Goal: Transaction & Acquisition: Purchase product/service

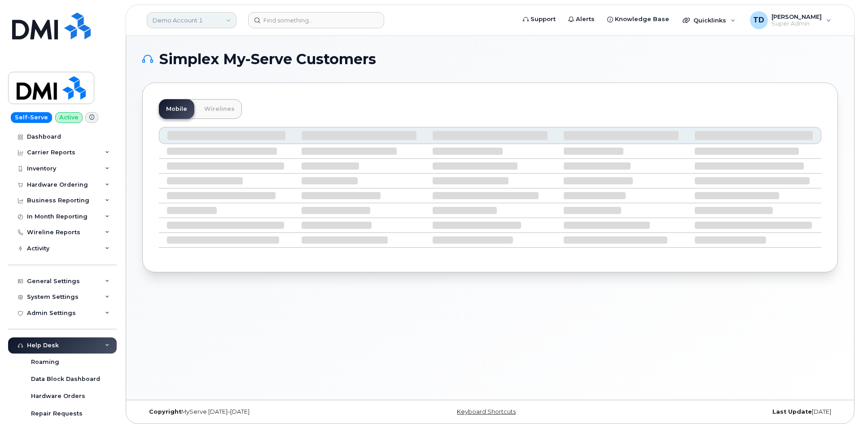
click at [213, 18] on link "Demo Account 1" at bounding box center [192, 20] width 90 height 16
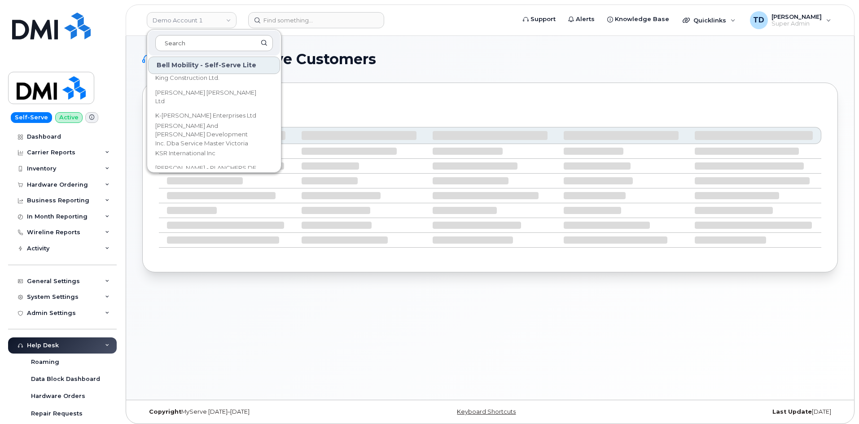
scroll to position [2243, 0]
click at [402, 60] on h1 "Simplex My-Serve Customers" at bounding box center [487, 59] width 691 height 14
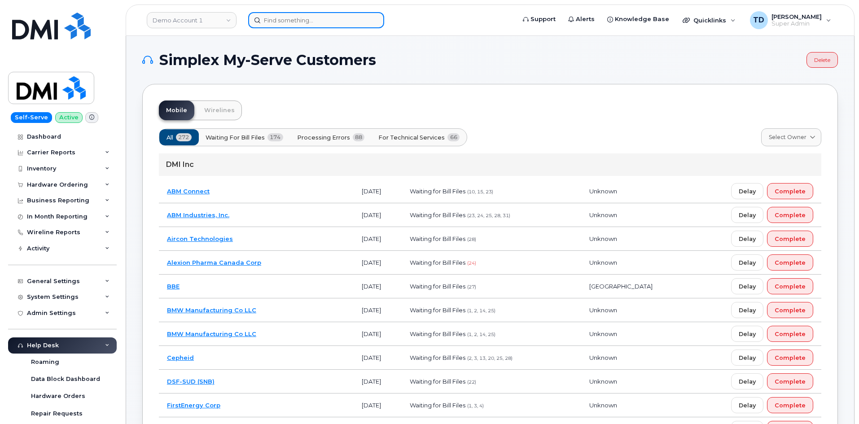
click at [292, 26] on input at bounding box center [316, 20] width 136 height 16
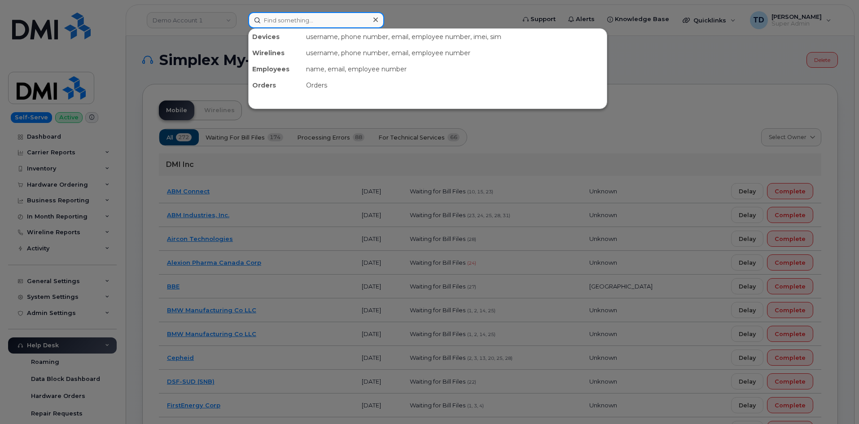
paste input "Jennifer Calogen"
type input "Jennifer Calogen"
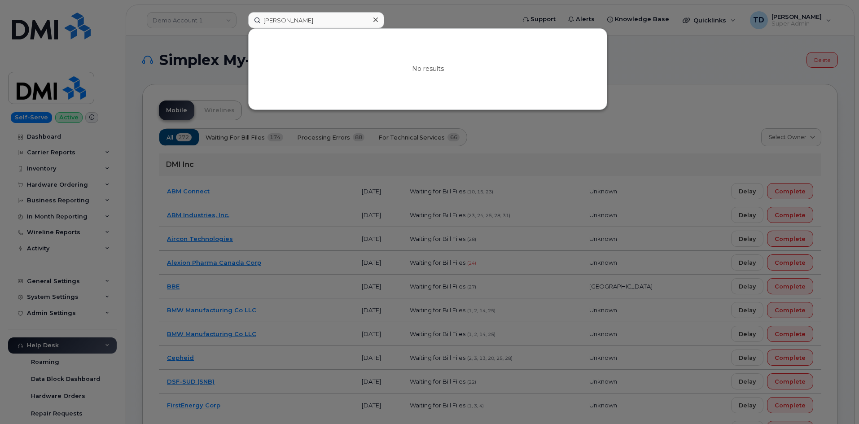
click at [162, 41] on div at bounding box center [429, 212] width 859 height 424
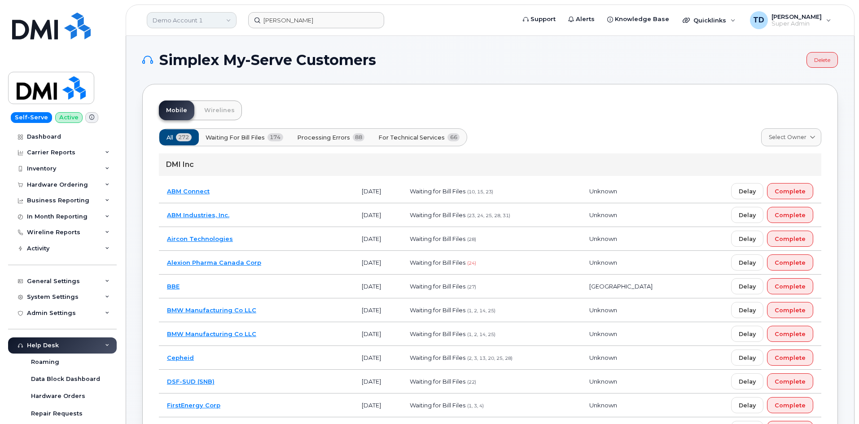
click at [185, 21] on link "Demo Account 1" at bounding box center [192, 20] width 90 height 16
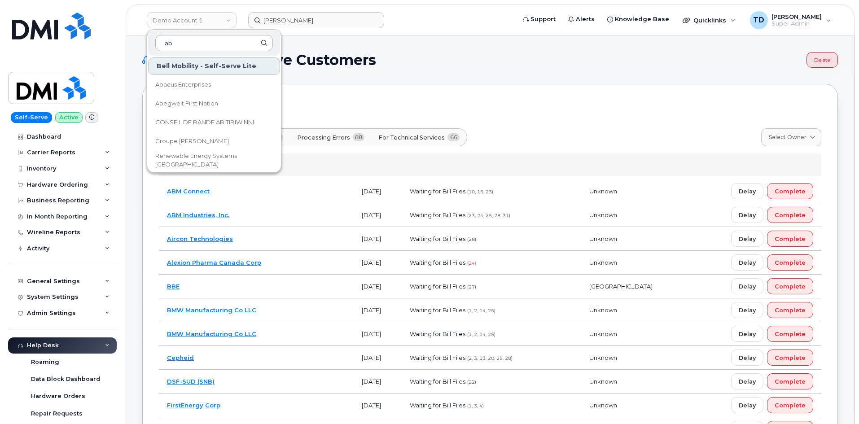
type input "abm"
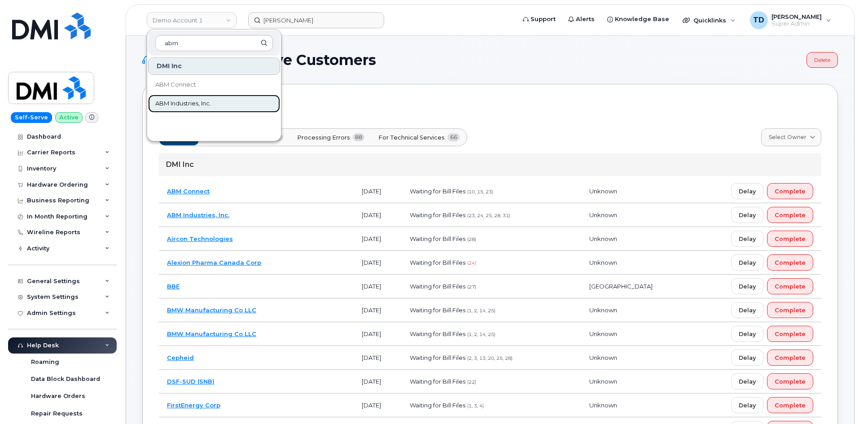
click at [222, 100] on link "ABM Industries, Inc." at bounding box center [214, 104] width 132 height 18
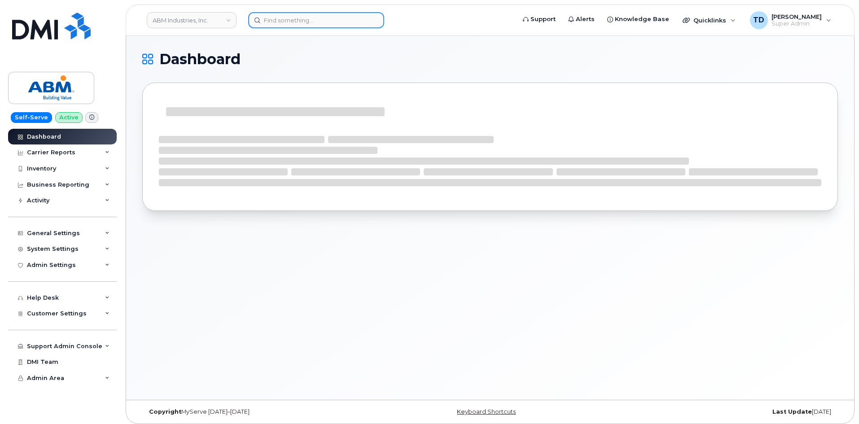
click at [289, 23] on input at bounding box center [316, 20] width 136 height 16
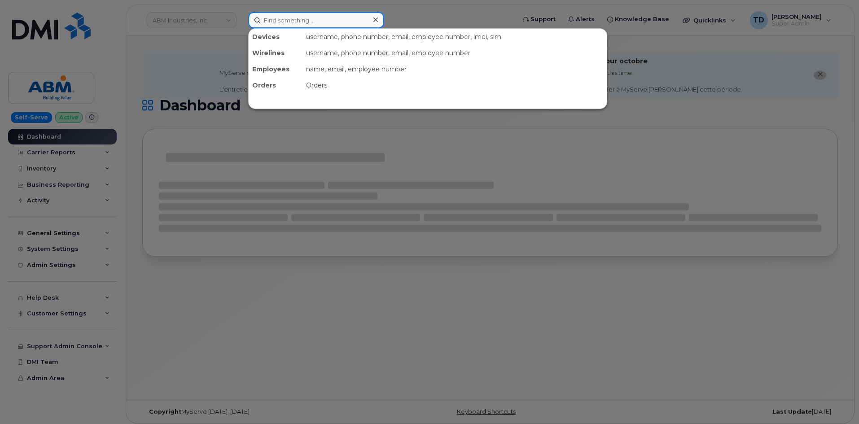
paste input "Jennifer Calogen"
type input "Jennifer Calogen"
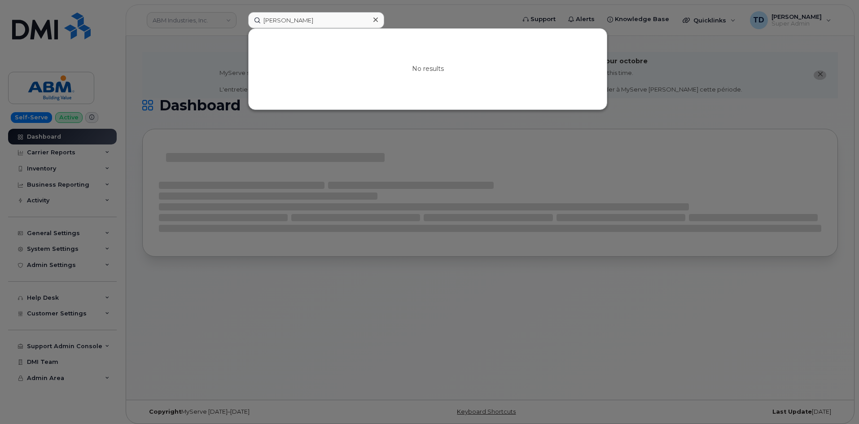
click at [442, 17] on div at bounding box center [429, 212] width 859 height 424
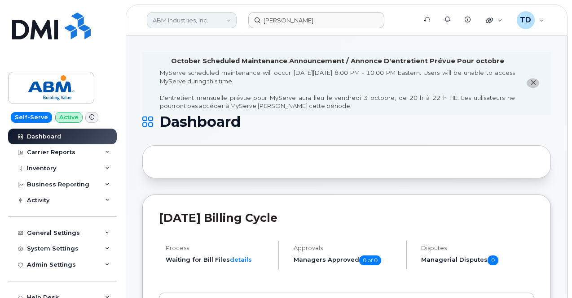
click at [205, 22] on link "ABM Industries, Inc." at bounding box center [192, 20] width 90 height 16
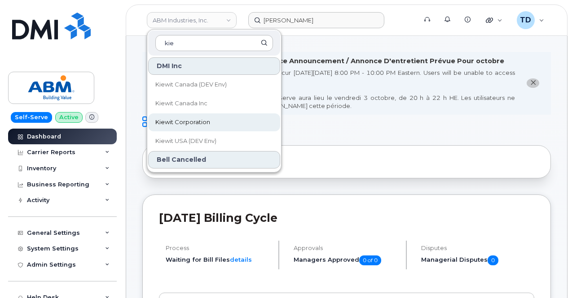
type input "kie"
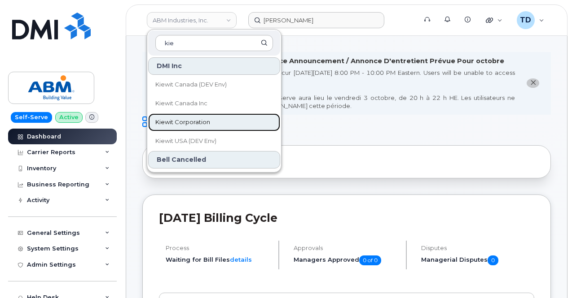
click at [225, 117] on link "Kiewit Corporation" at bounding box center [214, 123] width 132 height 18
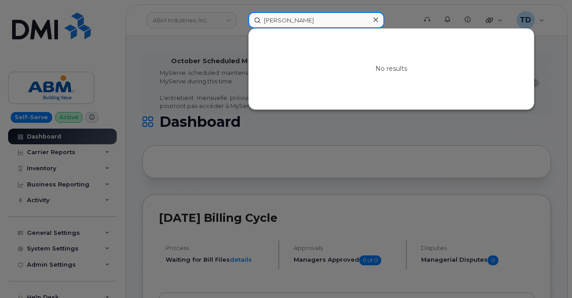
click at [316, 24] on input "Jennifer Calogen" at bounding box center [316, 20] width 136 height 16
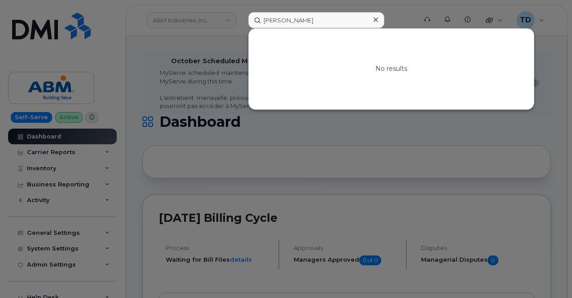
click at [232, 54] on div at bounding box center [286, 149] width 572 height 298
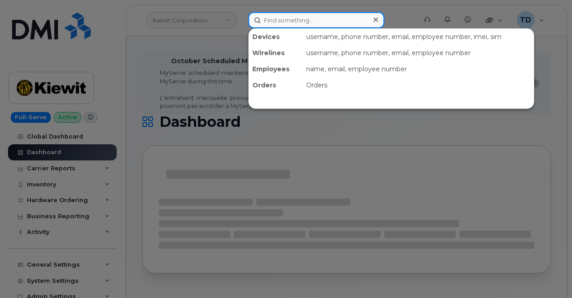
click at [285, 21] on input at bounding box center [316, 20] width 136 height 16
paste input "Kyla.Habberfield@kiewit.com"
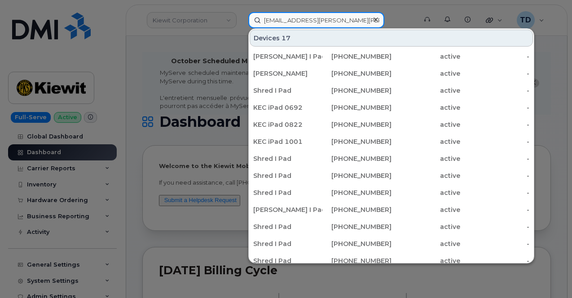
drag, startPoint x: 347, startPoint y: 19, endPoint x: 242, endPoint y: 29, distance: 105.5
click at [241, 28] on div "Kyla.Habberfield@kiewit.com Devices 17 Kyla Habberfield I Pad #7 587-837-1650 a…" at bounding box center [329, 20] width 177 height 16
paste input "4034794185"
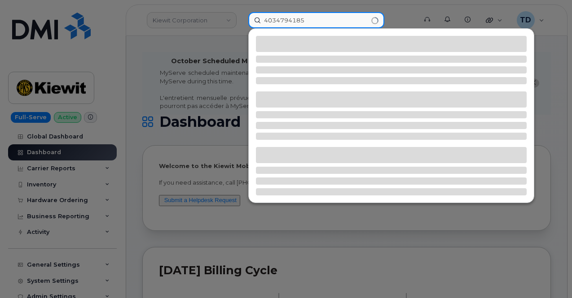
type input "4034794185"
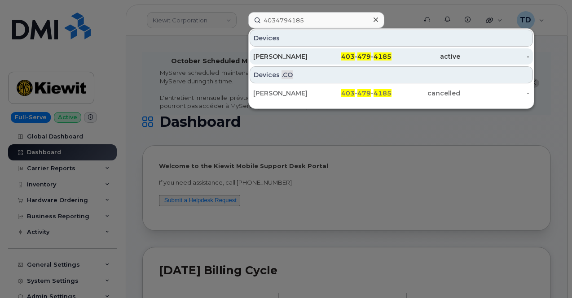
click at [331, 58] on div "403 - 479 - 4185" at bounding box center [356, 56] width 69 height 9
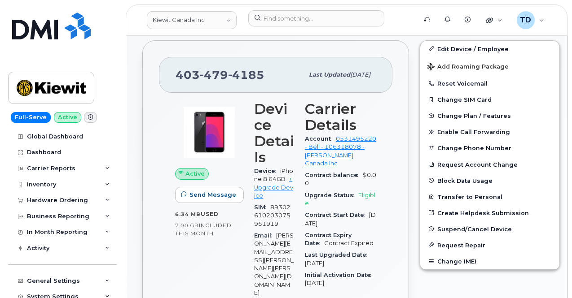
scroll to position [351, 0]
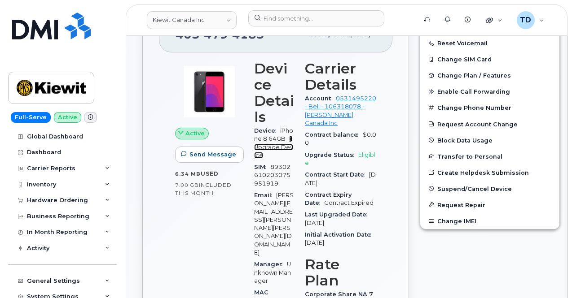
click at [280, 148] on link "+ Upgrade Device" at bounding box center [273, 146] width 39 height 23
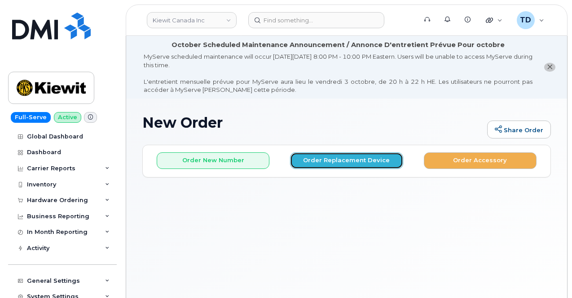
click at [330, 160] on button "Order Replacement Device" at bounding box center [346, 161] width 113 height 17
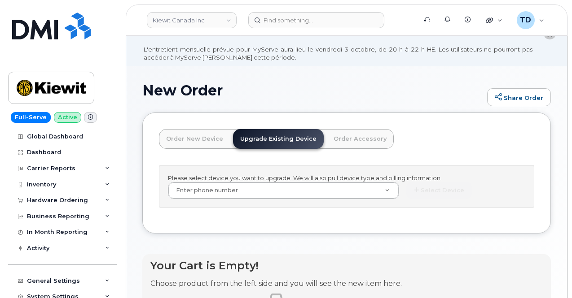
scroll to position [67, 0]
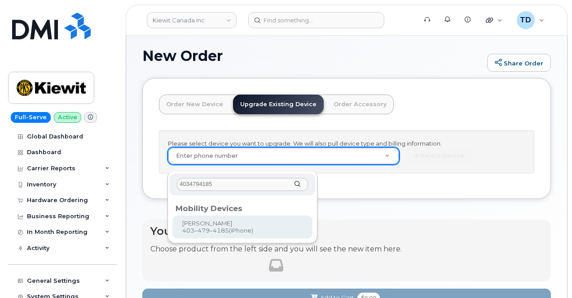
type input "4034794185"
type input "426240"
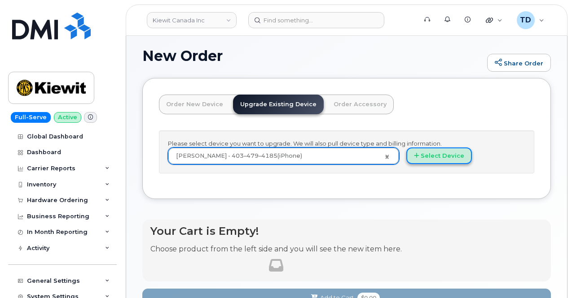
click at [406, 164] on button "Select Device" at bounding box center [439, 156] width 66 height 17
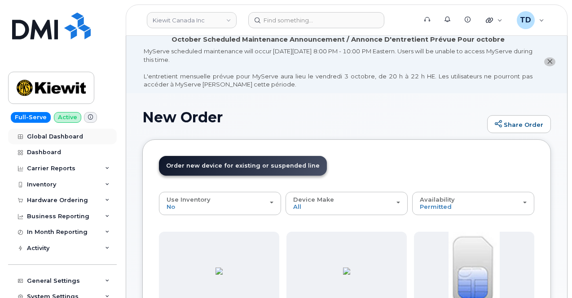
scroll to position [0, 0]
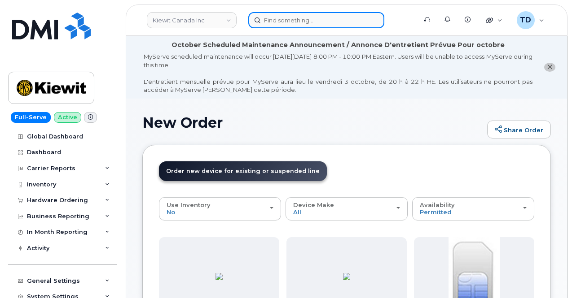
drag, startPoint x: 321, startPoint y: 18, endPoint x: 318, endPoint y: 21, distance: 4.8
click at [320, 21] on input at bounding box center [316, 20] width 136 height 16
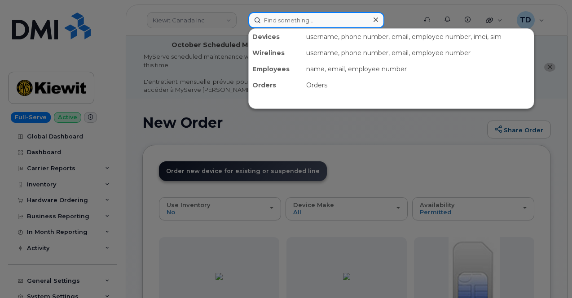
paste input "4034794185"
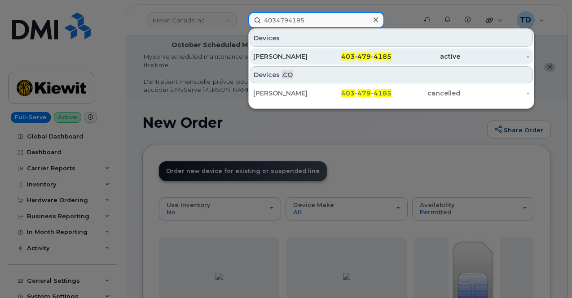
type input "4034794185"
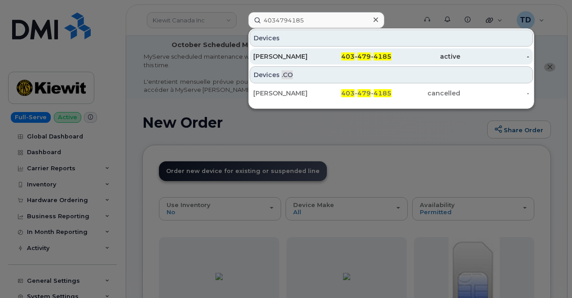
click at [371, 53] on span "479" at bounding box center [363, 56] width 13 height 8
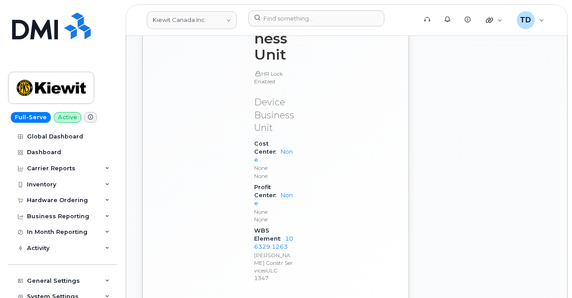
scroll to position [1018, 0]
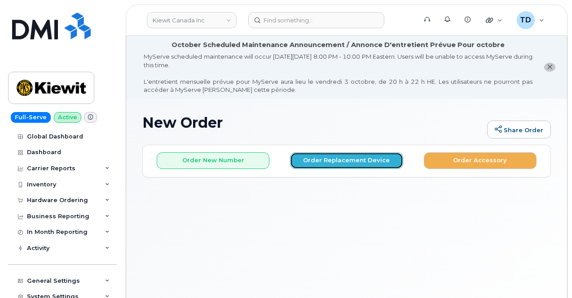
click at [373, 153] on button "Order Replacement Device" at bounding box center [346, 161] width 113 height 17
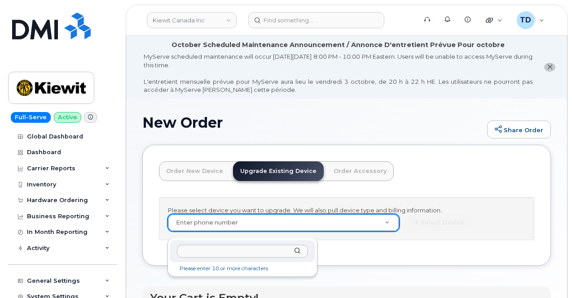
type input "4034794185"
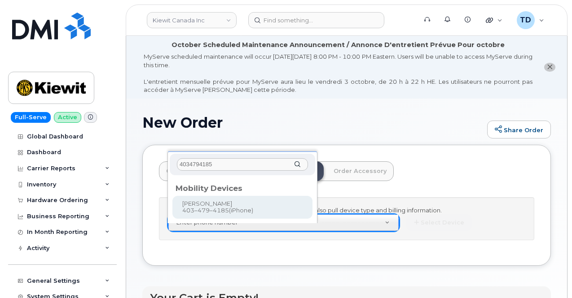
type input "426240"
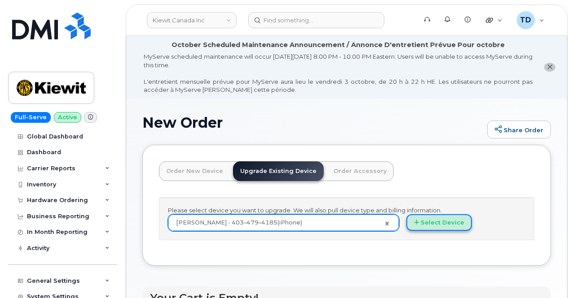
click at [406, 225] on button "Select Device" at bounding box center [439, 222] width 66 height 17
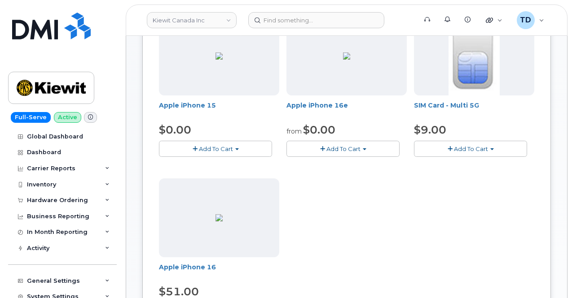
scroll to position [224, 0]
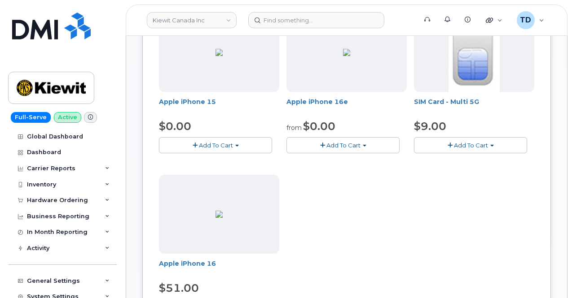
click at [326, 147] on span "Add To Cart" at bounding box center [343, 145] width 34 height 7
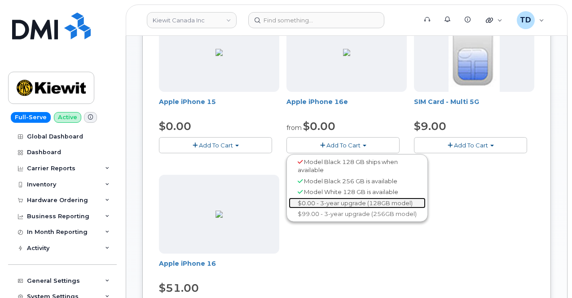
click at [328, 204] on link "$0.00 - 3-year upgrade (128GB model)" at bounding box center [356, 203] width 137 height 11
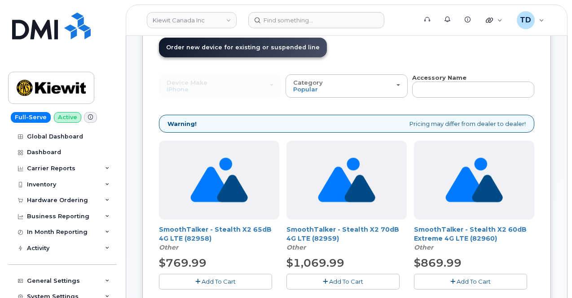
scroll to position [98, 0]
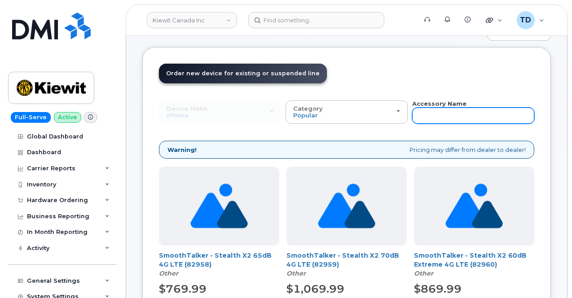
click at [412, 118] on input "text" at bounding box center [473, 116] width 122 height 16
type input "otter"
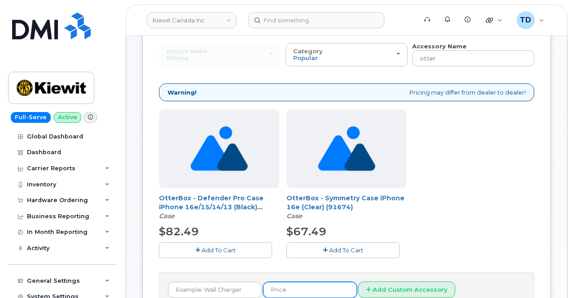
scroll to position [188, 0]
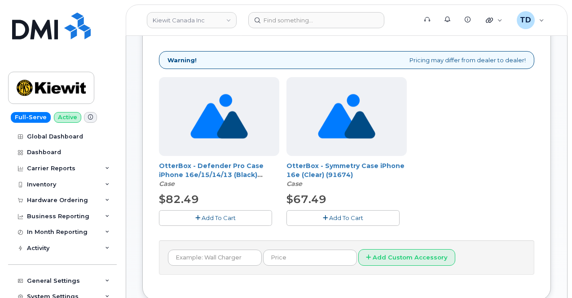
click at [329, 220] on span "Add To Cart" at bounding box center [346, 217] width 34 height 7
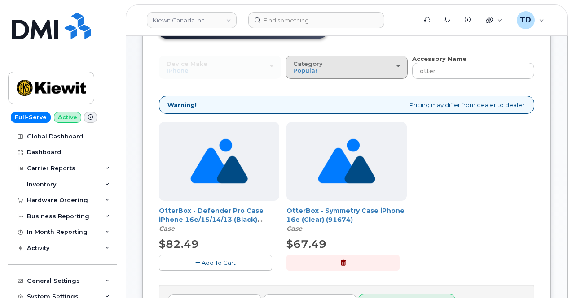
scroll to position [98, 0]
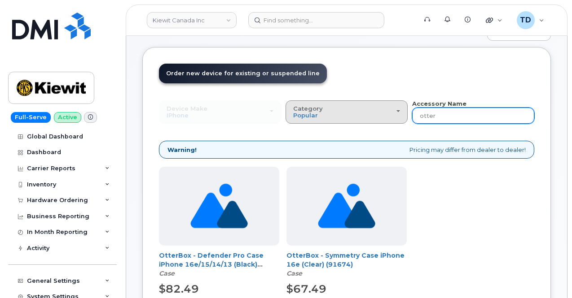
drag, startPoint x: 374, startPoint y: 118, endPoint x: 310, endPoint y: 116, distance: 63.3
click at [310, 117] on div "Device Make All Android Cell Phone HUB iPhone Modem Tablet All Android Cell Pho…" at bounding box center [346, 112] width 375 height 25
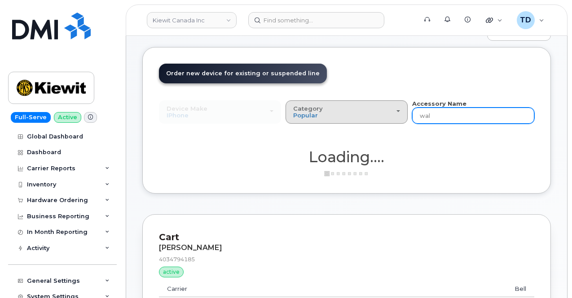
type input "wall"
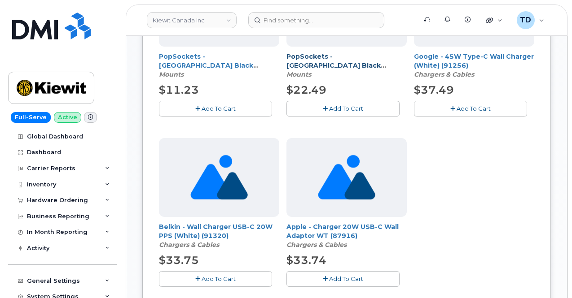
scroll to position [502, 0]
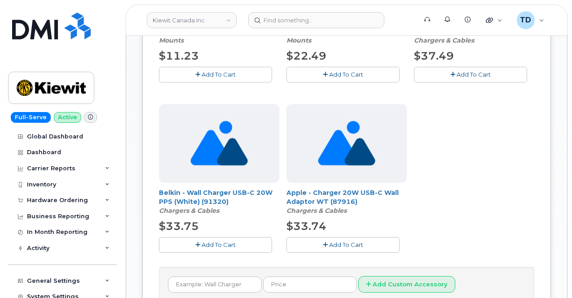
click at [301, 239] on button "Add To Cart" at bounding box center [342, 245] width 113 height 16
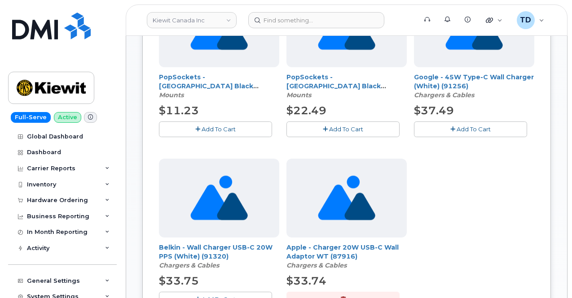
scroll to position [457, 0]
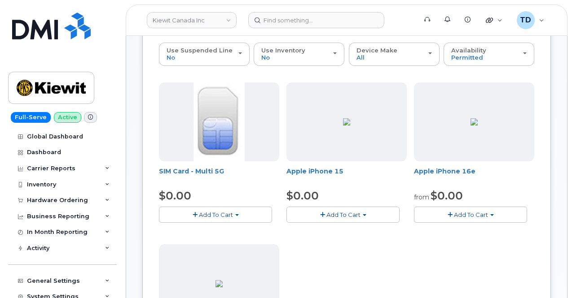
scroll to position [151, 0]
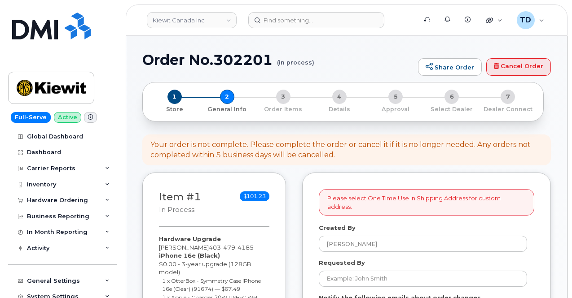
select select
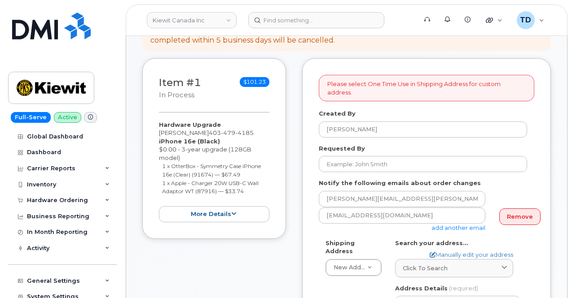
scroll to position [179, 0]
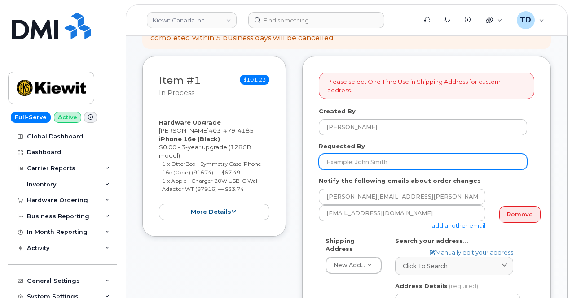
click at [413, 155] on input "Requested By" at bounding box center [423, 162] width 208 height 16
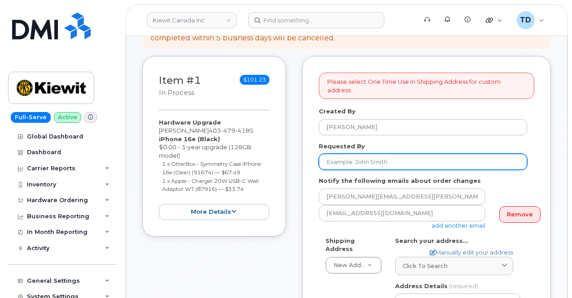
click at [373, 157] on input "Requested By" at bounding box center [423, 162] width 208 height 16
paste input "[PERSON_NAME]"
type input "[PERSON_NAME]"
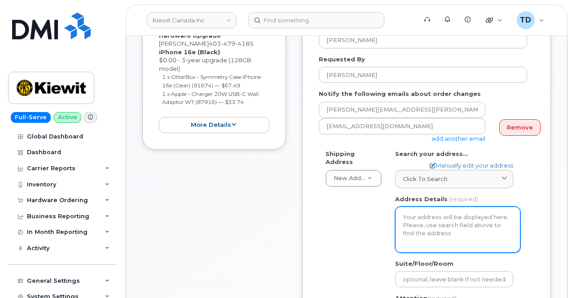
scroll to position [269, 0]
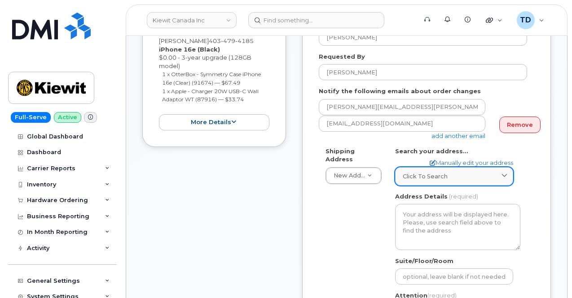
click at [424, 172] on span "Click to search" at bounding box center [424, 176] width 45 height 9
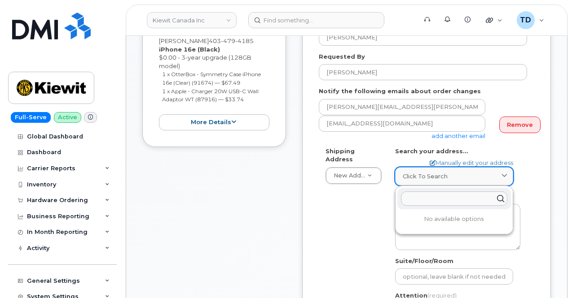
paste input "[STREET_ADDRESS]"
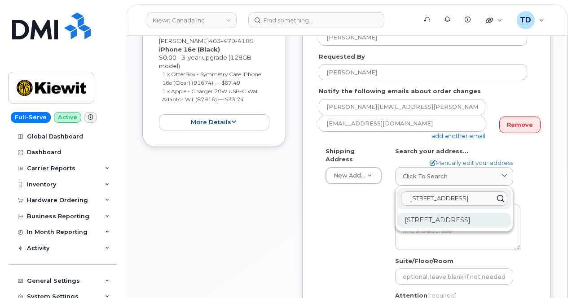
type input "[STREET_ADDRESS]"
click at [478, 216] on div "[STREET_ADDRESS]" at bounding box center [454, 220] width 114 height 15
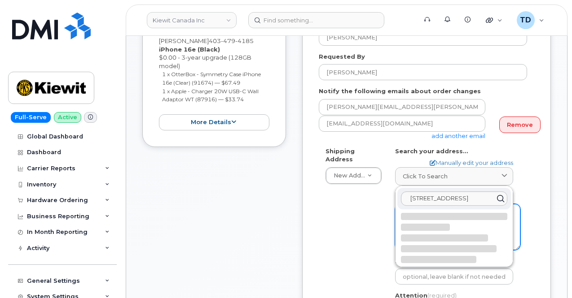
select select
type textarea "[STREET_ADDRESS]"
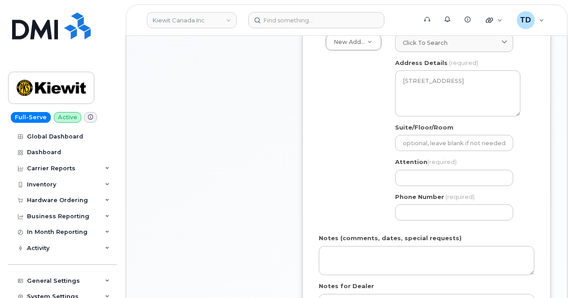
scroll to position [404, 0]
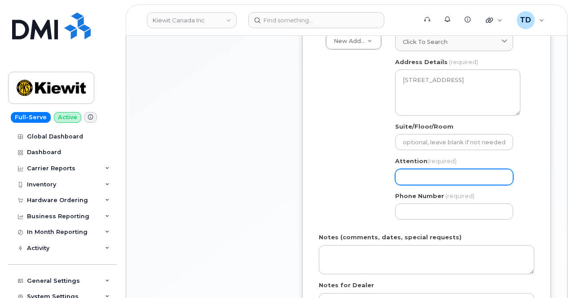
click at [488, 169] on input "Attention (required)" at bounding box center [454, 177] width 118 height 16
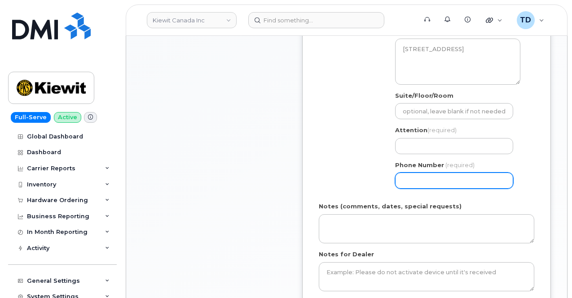
scroll to position [449, 0]
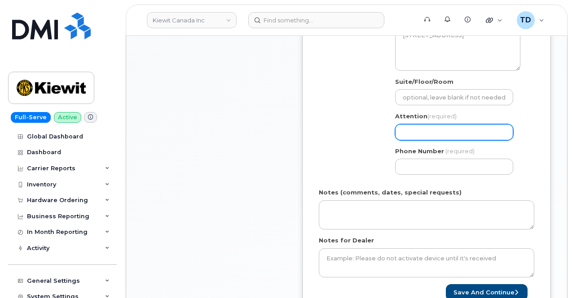
click at [426, 124] on input "Attention (required)" at bounding box center [454, 132] width 118 height 16
paste input "[PERSON_NAME]"
select select
type input "[PERSON_NAME]"
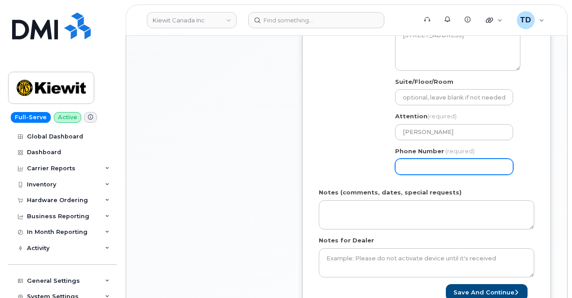
click at [435, 159] on input "Phone Number" at bounding box center [454, 167] width 118 height 16
paste input "4034794185"
select select
type input "4034794185"
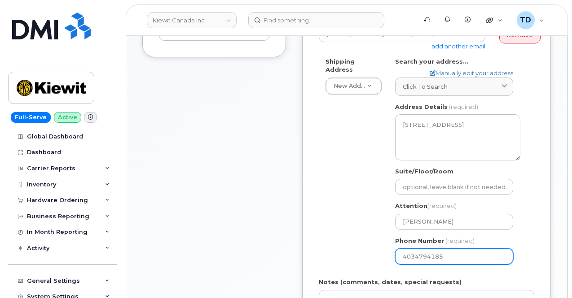
select select
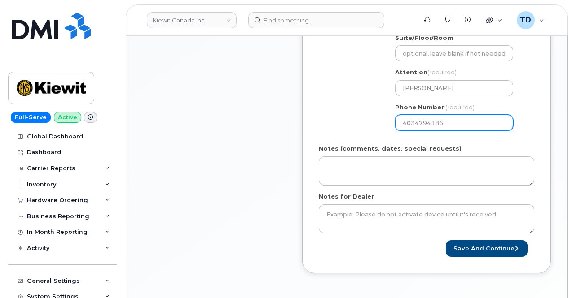
scroll to position [494, 0]
type input "4034794186"
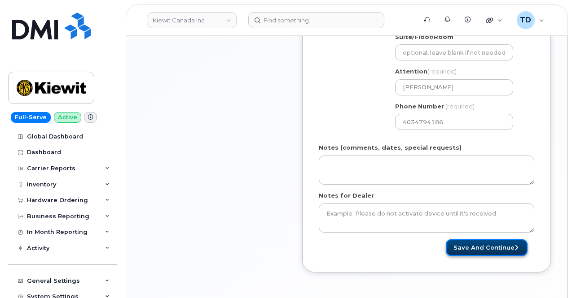
click at [482, 243] on button "Save and Continue" at bounding box center [487, 248] width 82 height 17
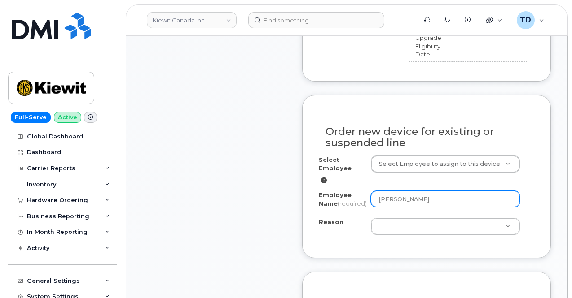
scroll to position [538, 0]
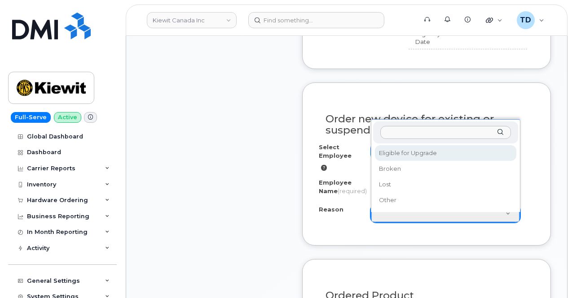
select select "eligible_for_upgrade"
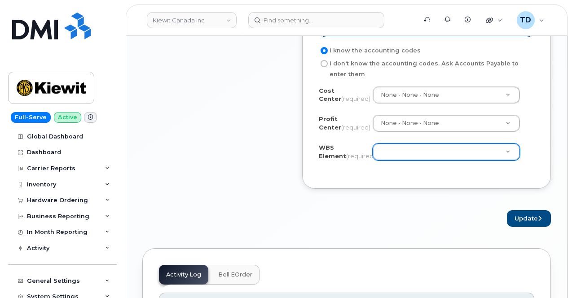
scroll to position [942, 0]
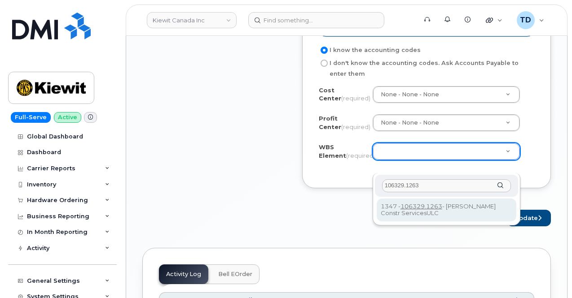
type input "106329.1263"
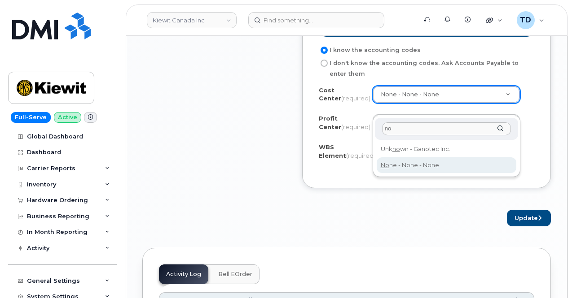
type input "no"
click at [439, 175] on div "no Unk no wn - Ganotec Inc. No ne - None - None" at bounding box center [446, 146] width 148 height 61
click at [435, 173] on div "no Unk no wn - Ganotec Inc. No ne - None - None" at bounding box center [446, 146] width 148 height 61
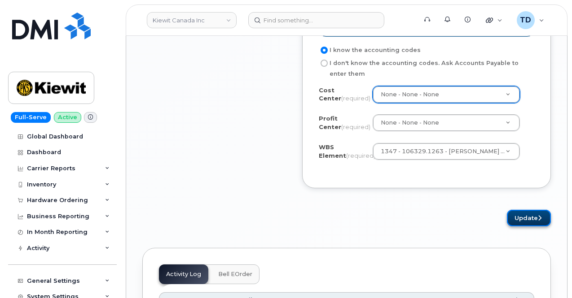
click at [525, 227] on button "Update" at bounding box center [529, 218] width 44 height 17
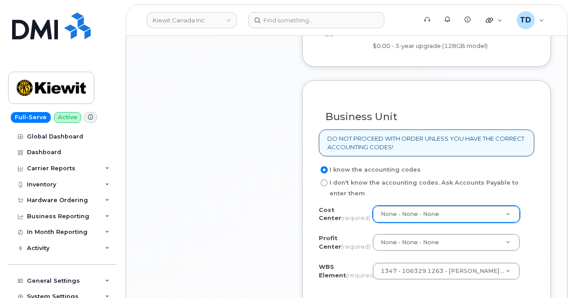
scroll to position [808, 0]
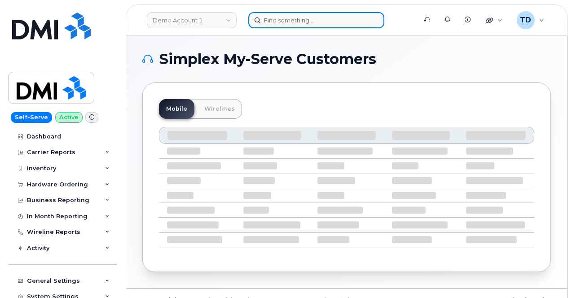
click at [318, 22] on input at bounding box center [316, 20] width 136 height 16
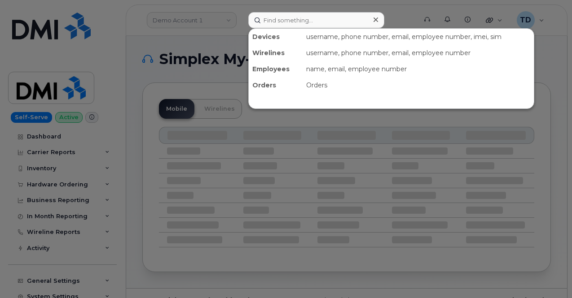
click at [203, 14] on div at bounding box center [286, 149] width 572 height 298
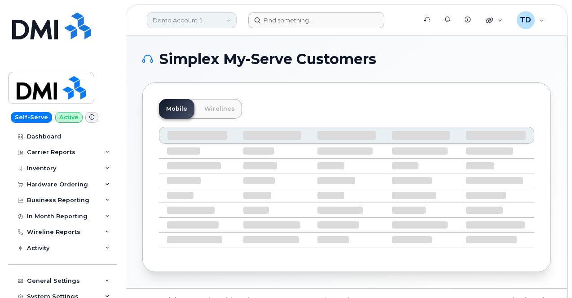
click at [204, 14] on link "Demo Account 1" at bounding box center [192, 20] width 90 height 16
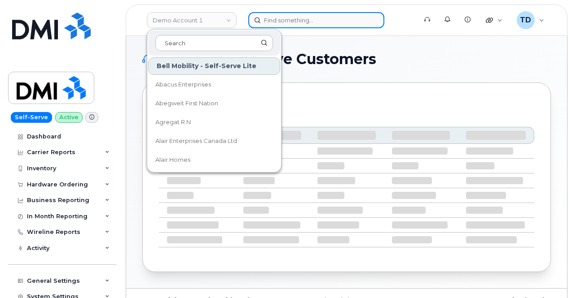
click at [307, 20] on input at bounding box center [316, 20] width 136 height 16
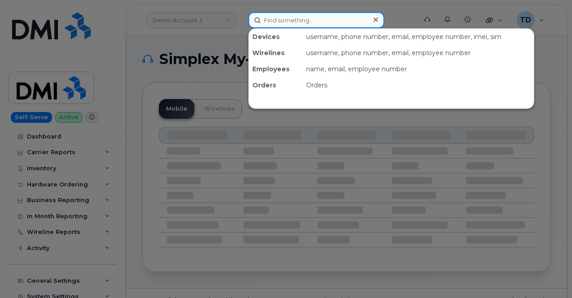
paste input "4034794185"
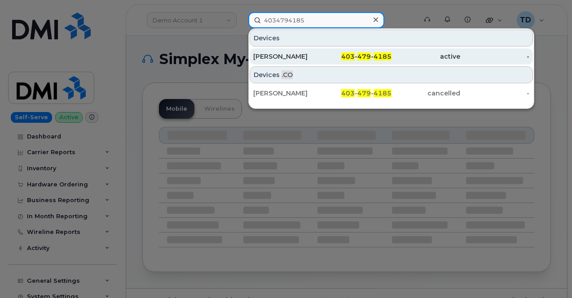
type input "4034794185"
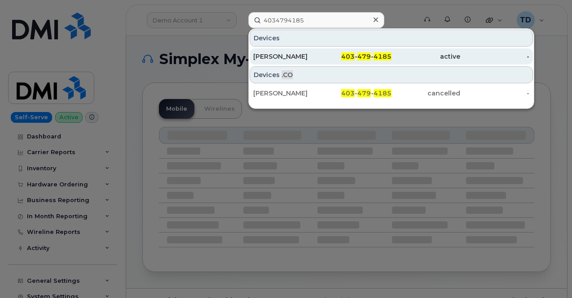
click at [342, 51] on div "403 - 479 - 4185" at bounding box center [356, 56] width 69 height 16
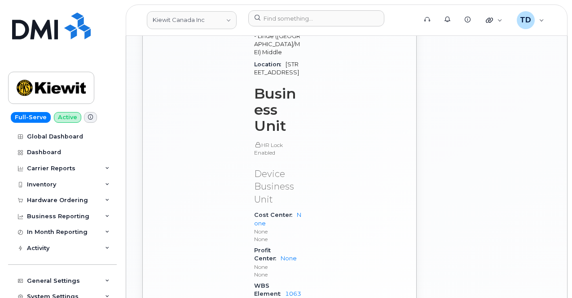
scroll to position [986, 0]
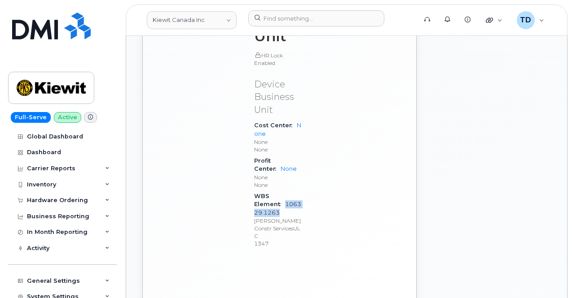
drag, startPoint x: 292, startPoint y: 166, endPoint x: 259, endPoint y: 155, distance: 35.0
click at [259, 191] on div "WBS Element 106329.1263 [PERSON_NAME] Constr ServicesULC 1347" at bounding box center [278, 220] width 48 height 59
copy link "106329.1263"
drag, startPoint x: 400, startPoint y: 165, endPoint x: 395, endPoint y: 150, distance: 16.0
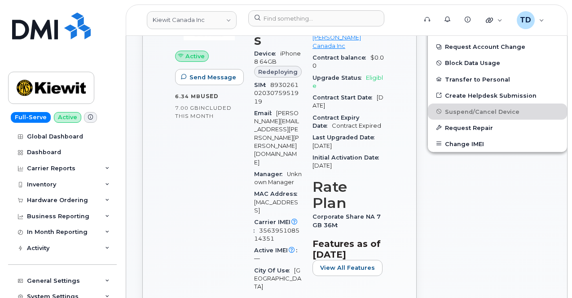
scroll to position [447, 0]
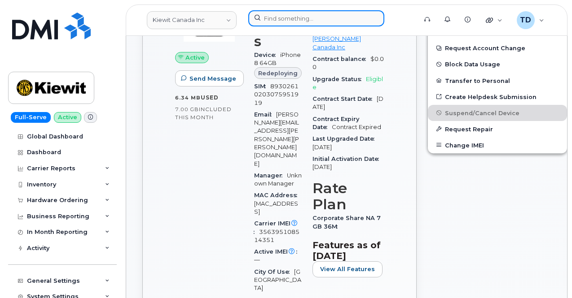
click at [267, 15] on input at bounding box center [316, 18] width 136 height 16
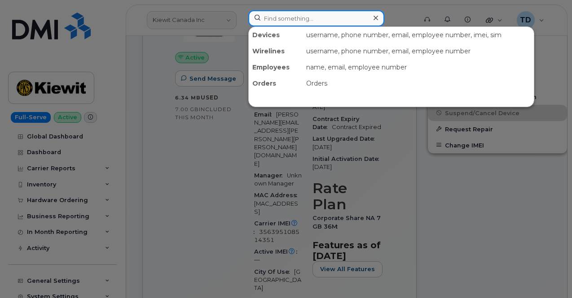
paste input "410-474-8815"
type input "410-474-8815"
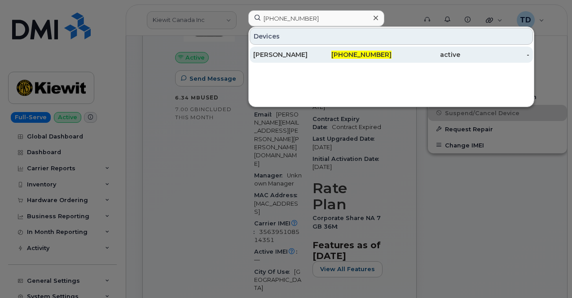
click at [342, 48] on div "410-474-8815" at bounding box center [356, 55] width 69 height 16
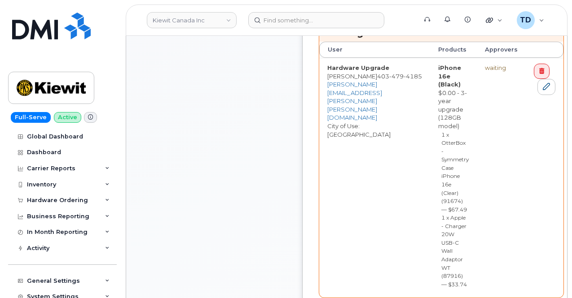
scroll to position [583, 0]
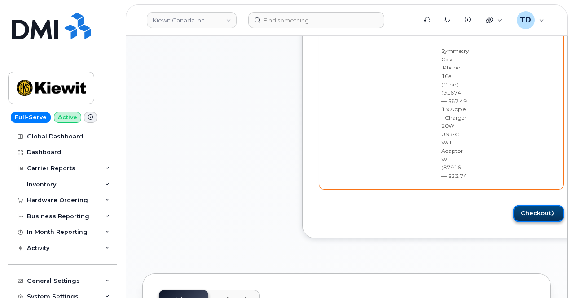
click at [542, 205] on button "Checkout" at bounding box center [538, 213] width 51 height 17
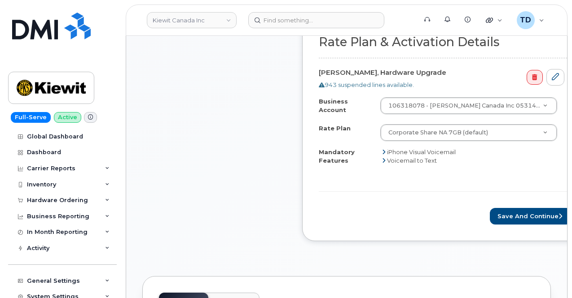
scroll to position [494, 0]
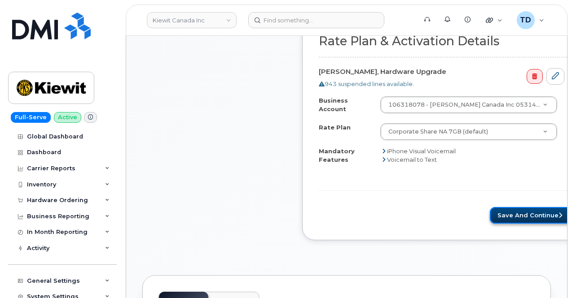
click at [531, 224] on button "Save and Continue" at bounding box center [530, 215] width 82 height 17
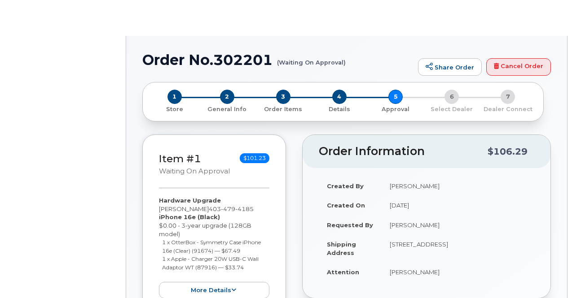
radio input "true"
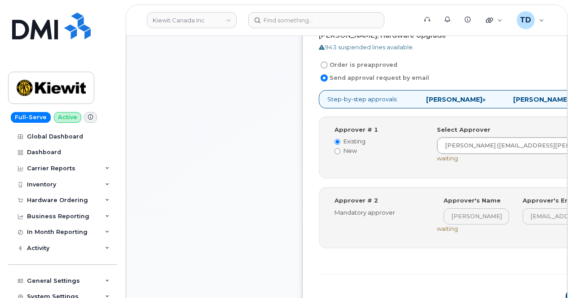
scroll to position [314, 0]
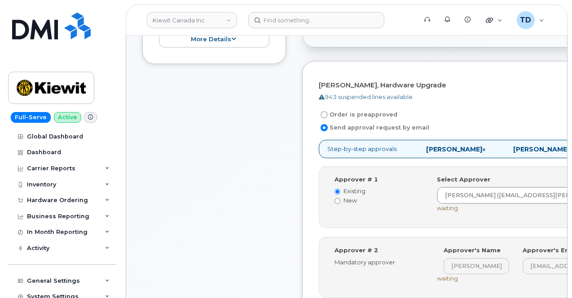
click at [328, 109] on label "Order is preapproved" at bounding box center [358, 114] width 79 height 11
click at [328, 111] on input "Order is preapproved" at bounding box center [323, 114] width 7 height 7
radio input "true"
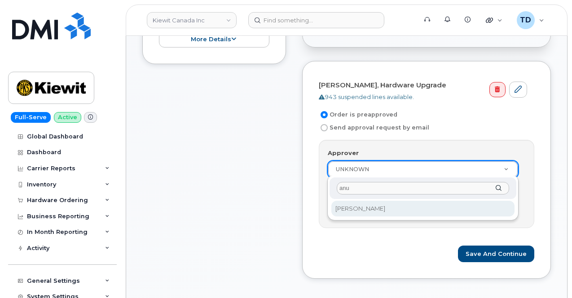
type input "anup"
select select "2674482"
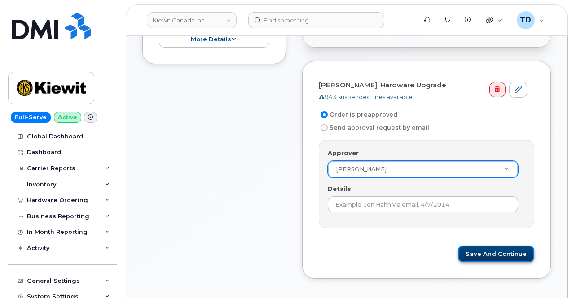
click at [517, 249] on button "Save and Continue" at bounding box center [496, 254] width 76 height 17
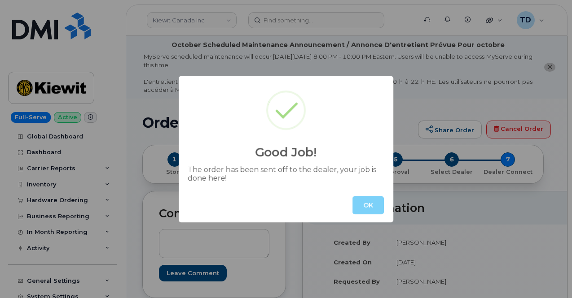
click at [360, 214] on div "OK" at bounding box center [286, 205] width 214 height 34
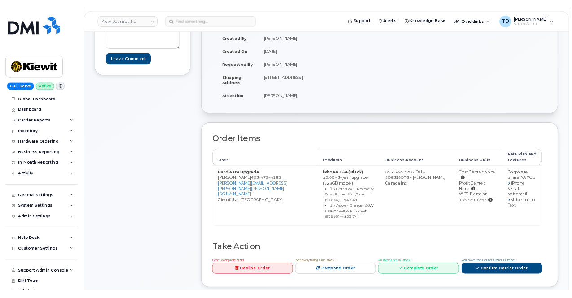
scroll to position [179, 0]
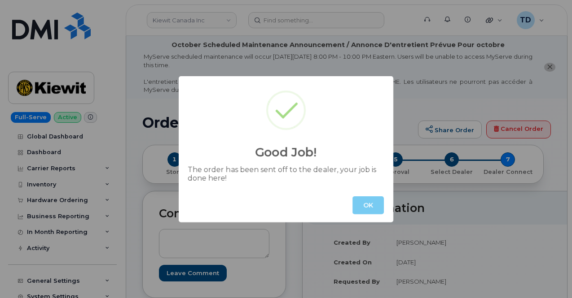
click at [373, 206] on button "OK" at bounding box center [367, 206] width 31 height 18
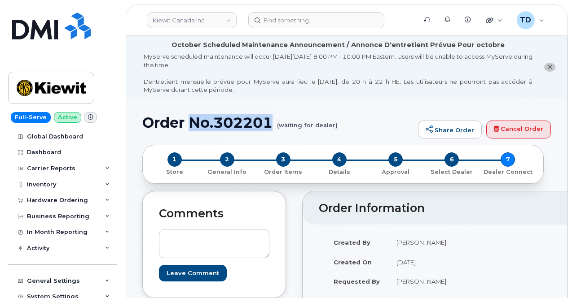
drag, startPoint x: 274, startPoint y: 123, endPoint x: 192, endPoint y: 126, distance: 81.2
click at [192, 126] on h1 "Order No.302201 (waiting for dealer)" at bounding box center [277, 123] width 271 height 16
click at [179, 128] on h1 "Order No.302201 (waiting for dealer)" at bounding box center [277, 123] width 271 height 16
drag, startPoint x: 138, startPoint y: 123, endPoint x: 275, endPoint y: 122, distance: 137.3
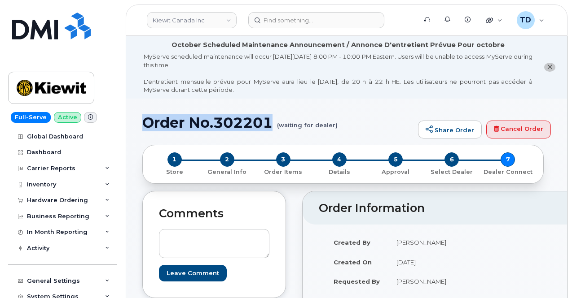
copy h1 "Order No.302201"
click at [53, 36] on img at bounding box center [51, 26] width 79 height 27
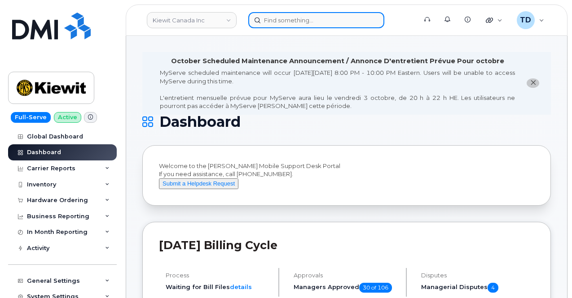
click at [314, 16] on input at bounding box center [316, 20] width 136 height 16
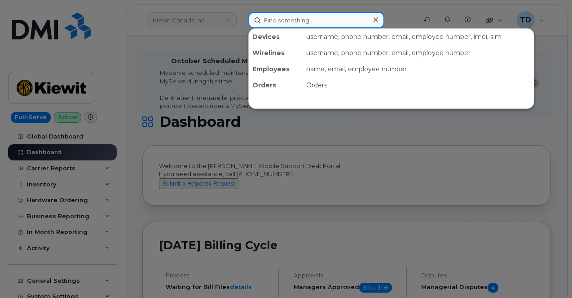
click at [302, 20] on input at bounding box center [316, 20] width 136 height 16
paste input "[PERSON_NAME]"
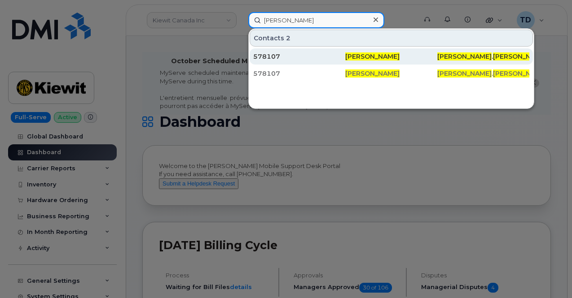
type input "[PERSON_NAME]"
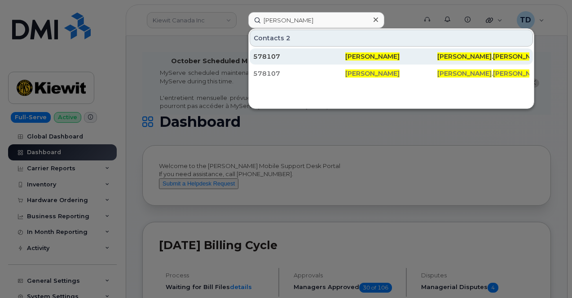
click at [336, 53] on div "578107" at bounding box center [299, 56] width 92 height 9
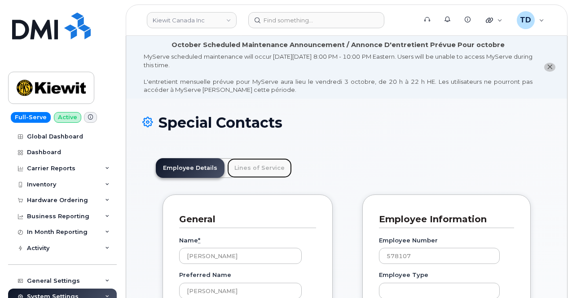
click at [262, 166] on link "Lines of Service" at bounding box center [259, 168] width 65 height 20
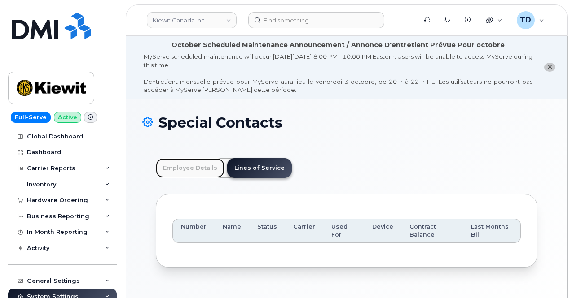
click at [190, 161] on link "Employee Details" at bounding box center [190, 168] width 69 height 20
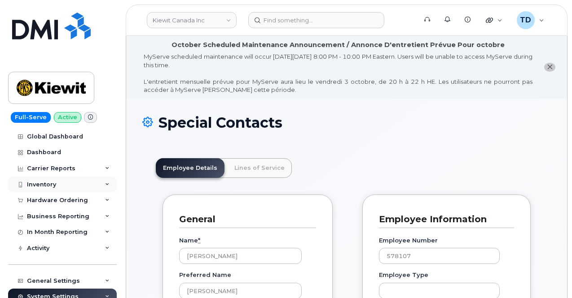
click at [68, 183] on div "Inventory" at bounding box center [62, 185] width 109 height 16
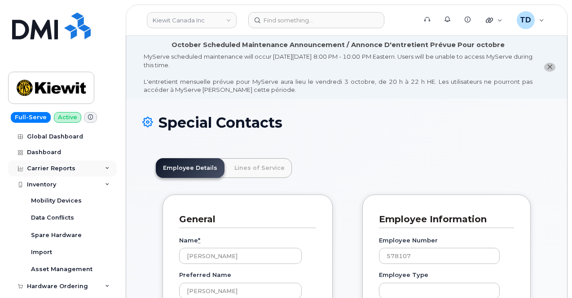
click at [68, 172] on div "Carrier Reports" at bounding box center [62, 169] width 109 height 16
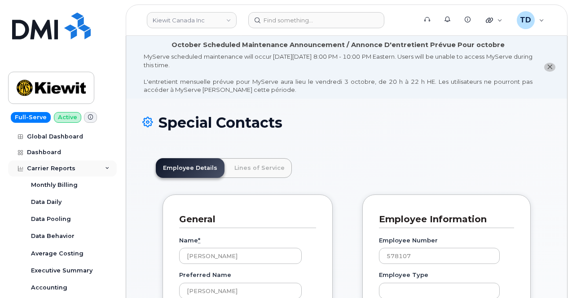
click at [68, 172] on div "Carrier Reports" at bounding box center [62, 169] width 109 height 16
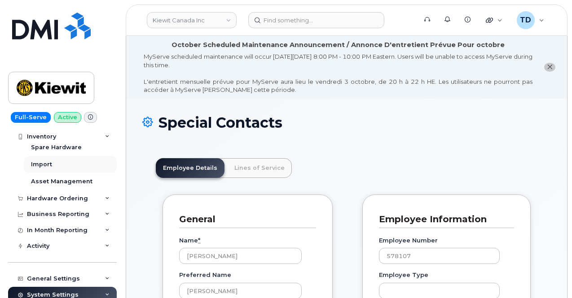
scroll to position [45, 0]
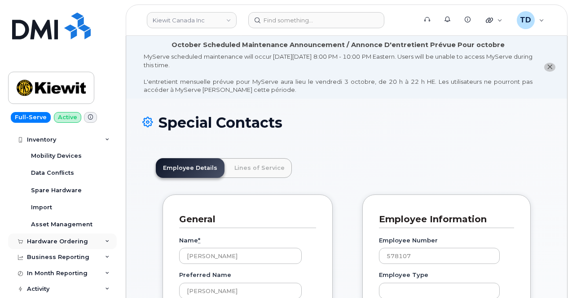
click at [74, 243] on div "Hardware Ordering" at bounding box center [57, 241] width 61 height 7
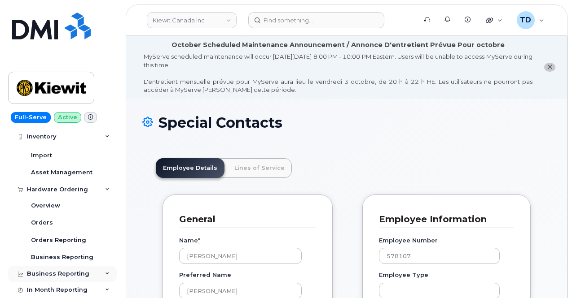
scroll to position [135, 0]
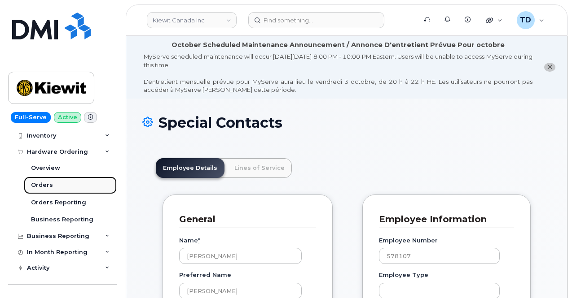
click at [48, 185] on div "Orders" at bounding box center [42, 185] width 22 height 8
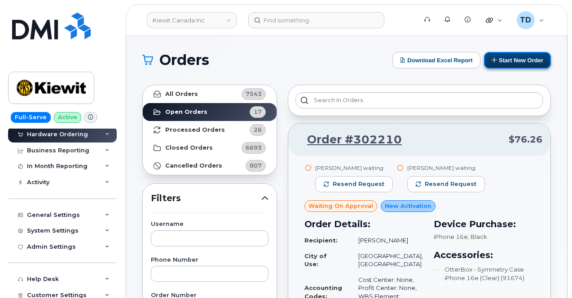
click at [520, 54] on button "Start New Order" at bounding box center [517, 60] width 67 height 17
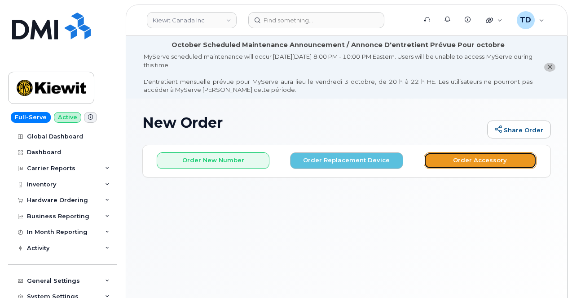
click at [493, 159] on button "Order Accessory" at bounding box center [480, 161] width 113 height 17
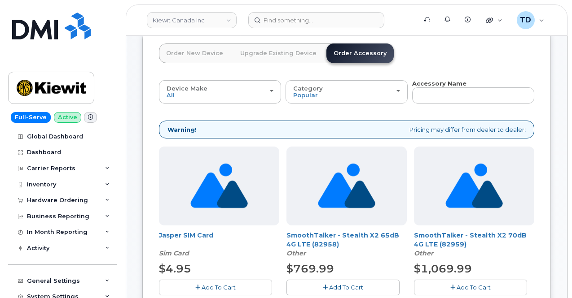
scroll to position [67, 0]
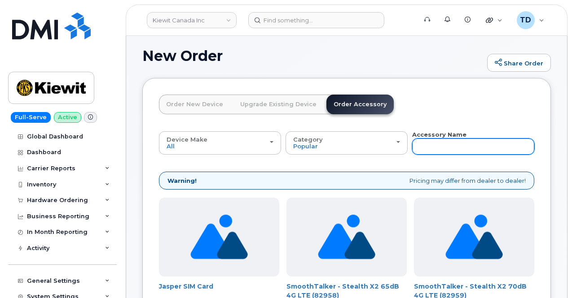
click at [412, 145] on input "text" at bounding box center [473, 147] width 122 height 16
paste input "Cell phone Booster"
type input "Cell phone Booster"
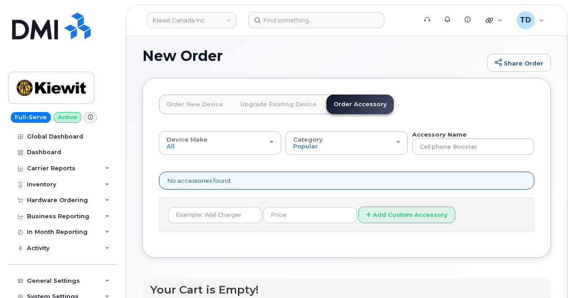
scroll to position [99, 0]
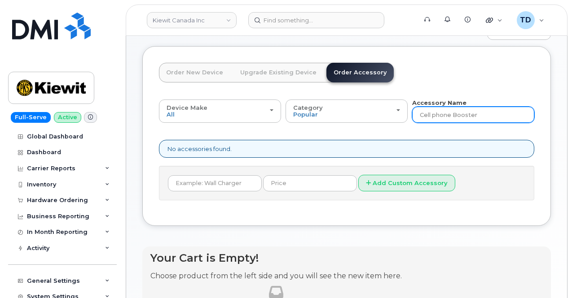
click at [412, 116] on input "Cell phone Booster" at bounding box center [473, 115] width 122 height 16
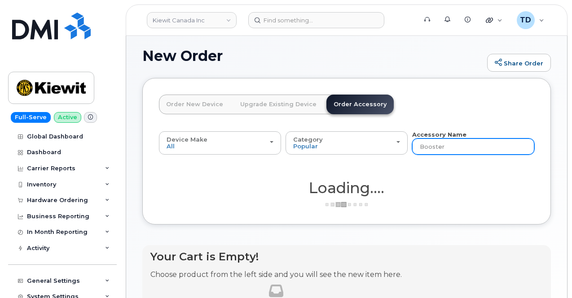
click at [412, 145] on input "Booster" at bounding box center [473, 147] width 122 height 16
type input "Booster"
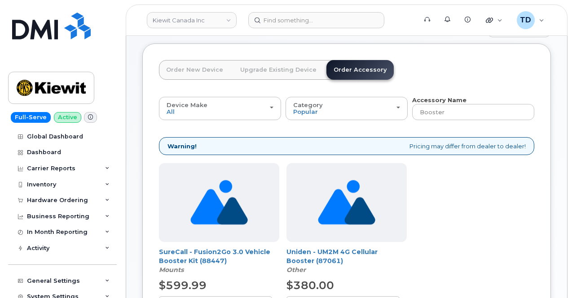
scroll to position [157, 0]
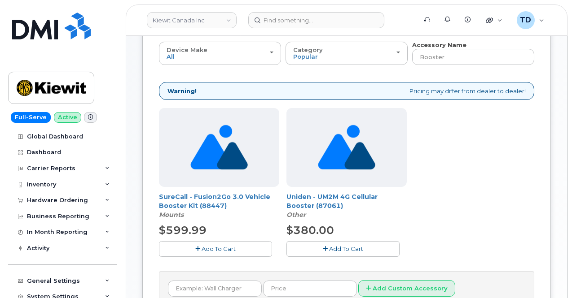
click at [318, 166] on img at bounding box center [346, 147] width 57 height 79
click at [286, 244] on button "Add To Cart" at bounding box center [342, 249] width 113 height 16
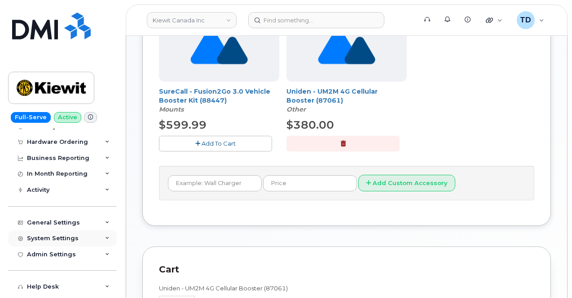
scroll to position [135, 0]
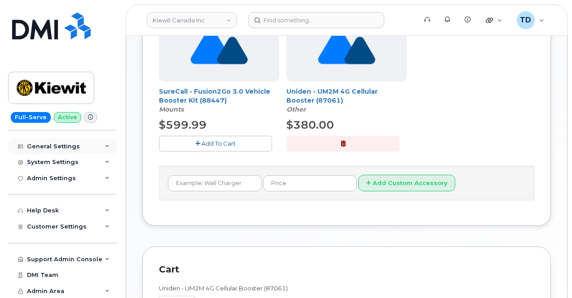
click at [54, 143] on div "General Settings" at bounding box center [53, 146] width 53 height 7
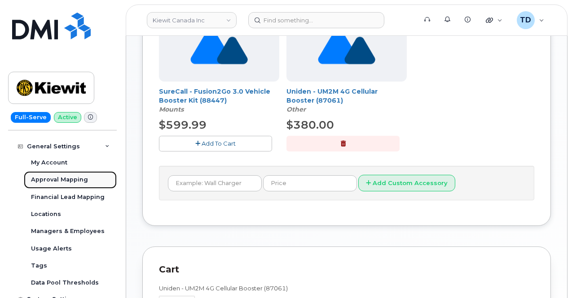
click at [72, 178] on div "Approval Mapping" at bounding box center [59, 180] width 57 height 8
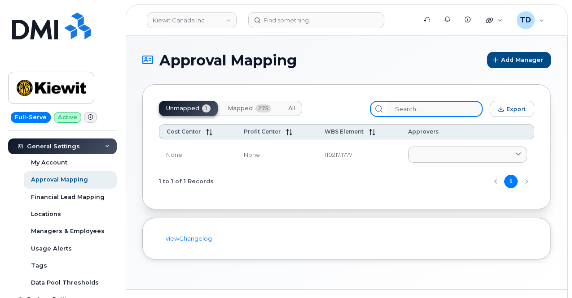
click at [433, 108] on input "search" at bounding box center [435, 109] width 96 height 16
click at [217, 107] on div "Unmapped 1 Mapped 275 All" at bounding box center [230, 108] width 143 height 15
click at [232, 105] on span "Mapped" at bounding box center [239, 108] width 25 height 7
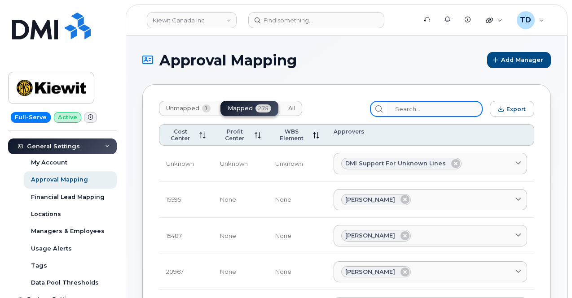
click at [437, 114] on input "search" at bounding box center [435, 109] width 96 height 16
paste input "106253.1983"
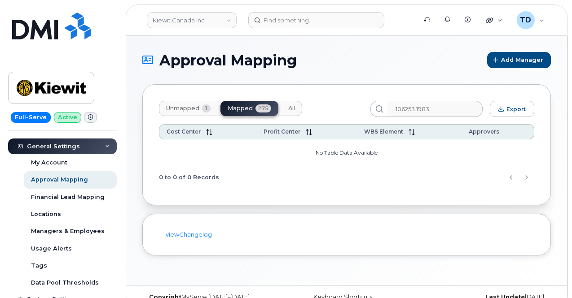
click at [290, 109] on span "All" at bounding box center [291, 108] width 7 height 7
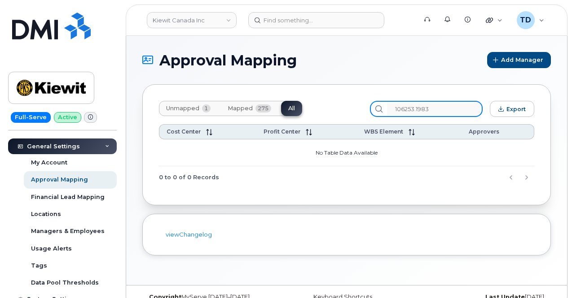
click at [452, 116] on input "106253.1983" at bounding box center [435, 109] width 96 height 16
drag, startPoint x: 446, startPoint y: 109, endPoint x: 363, endPoint y: 114, distance: 82.7
click at [364, 114] on div "Unmapped 1 Mapped 275 All 106253.1983 Export" at bounding box center [346, 109] width 375 height 16
click at [189, 105] on span "Unmapped" at bounding box center [182, 108] width 33 height 7
click at [433, 113] on input "106253.1983" at bounding box center [435, 109] width 96 height 16
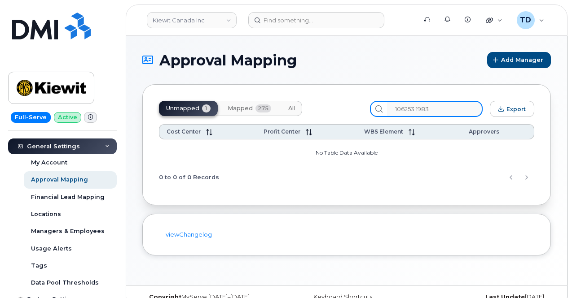
click at [444, 112] on input "106253.1983" at bounding box center [435, 109] width 96 height 16
drag, startPoint x: 453, startPoint y: 111, endPoint x: 356, endPoint y: 98, distance: 98.2
click at [356, 98] on div "Unmapped 1 Mapped 275 All 106253.1983 Export Cost Center Profit Center WBS Elem…" at bounding box center [346, 144] width 408 height 121
paste input "Paxton Longwell"
type input "Paxton Longwell"
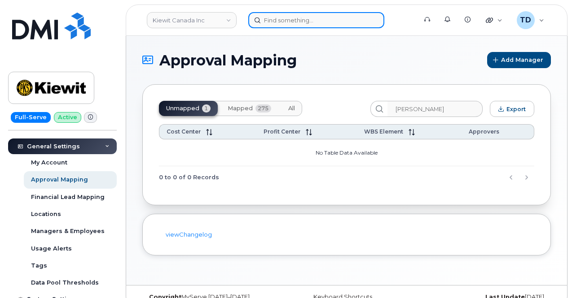
click at [287, 20] on input at bounding box center [316, 20] width 136 height 16
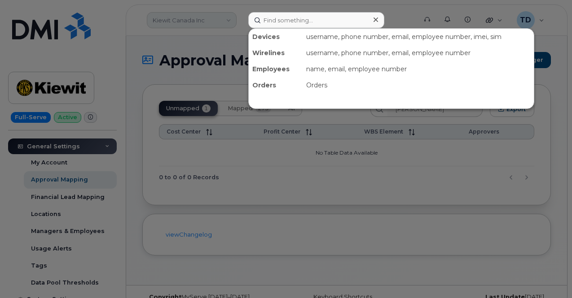
click at [223, 22] on div at bounding box center [286, 149] width 572 height 298
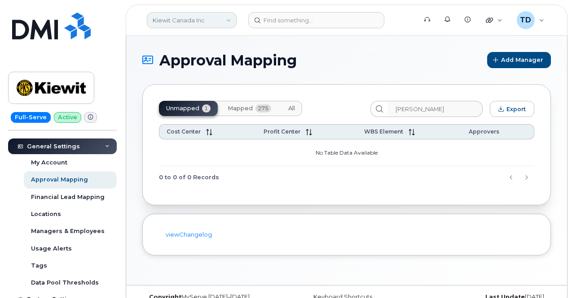
click at [223, 22] on link "Kiewit Canada Inc" at bounding box center [192, 20] width 90 height 16
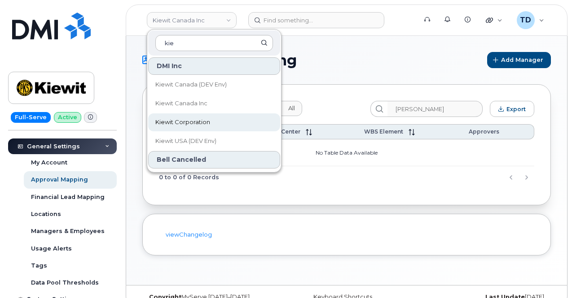
type input "kie"
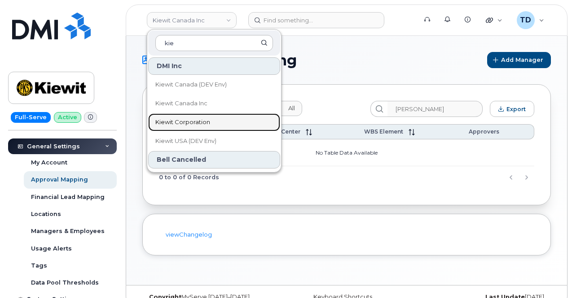
click at [217, 122] on link "Kiewit Corporation" at bounding box center [214, 123] width 132 height 18
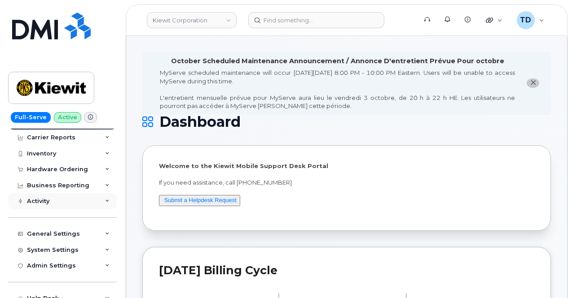
scroll to position [45, 0]
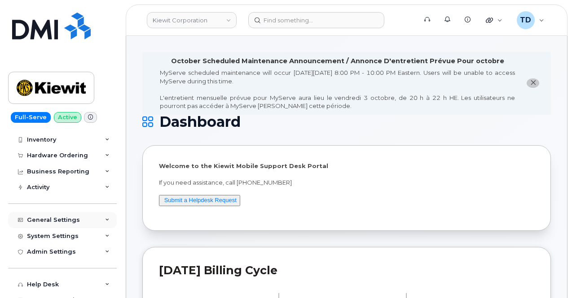
click at [83, 220] on div "General Settings" at bounding box center [62, 220] width 109 height 16
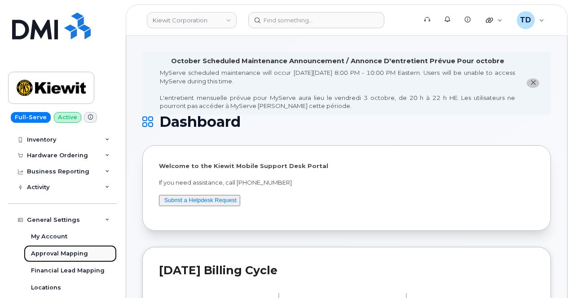
click at [74, 250] on div "Approval Mapping" at bounding box center [59, 254] width 57 height 8
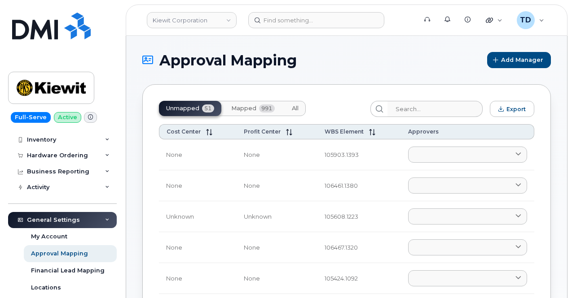
drag, startPoint x: 253, startPoint y: 112, endPoint x: 292, endPoint y: 113, distance: 39.0
click at [253, 112] on button "Mapped 991" at bounding box center [253, 108] width 58 height 15
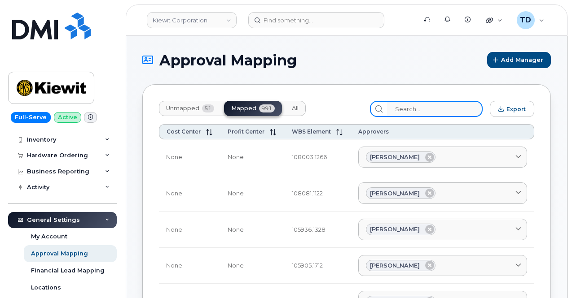
click at [459, 105] on input "search" at bounding box center [435, 109] width 96 height 16
paste input "106253.1983"
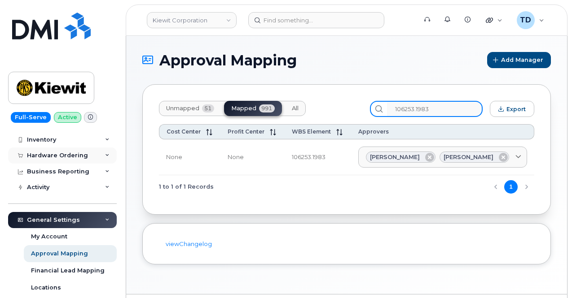
type input "106253.1983"
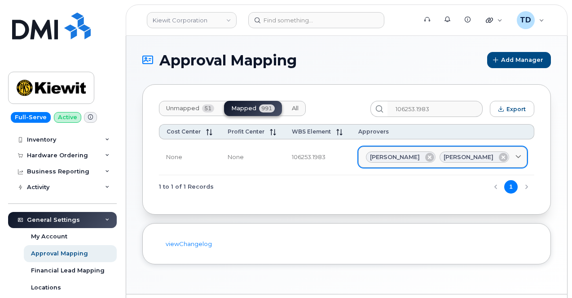
click at [516, 154] on icon at bounding box center [518, 157] width 6 height 6
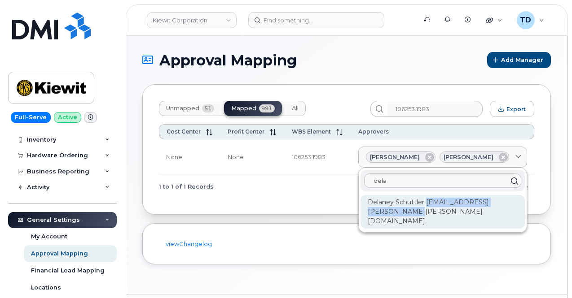
drag, startPoint x: 494, startPoint y: 212, endPoint x: 363, endPoint y: 210, distance: 131.0
copy div "DELANEY.SCHUTTLER@KIEWIT.COM"
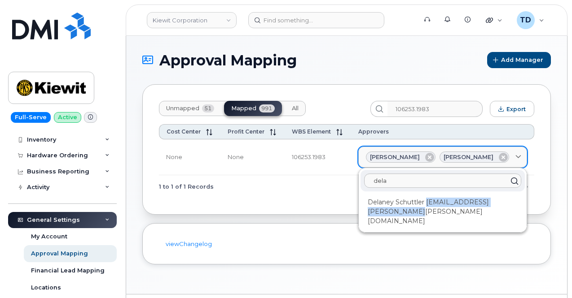
click at [467, 160] on span "Kyle Exstrom" at bounding box center [468, 157] width 50 height 9
click at [470, 153] on span "Kyle Exstrom" at bounding box center [468, 157] width 50 height 9
drag, startPoint x: 470, startPoint y: 153, endPoint x: 476, endPoint y: 155, distance: 7.1
click at [476, 155] on span "Kyle Exstrom" at bounding box center [468, 157] width 50 height 9
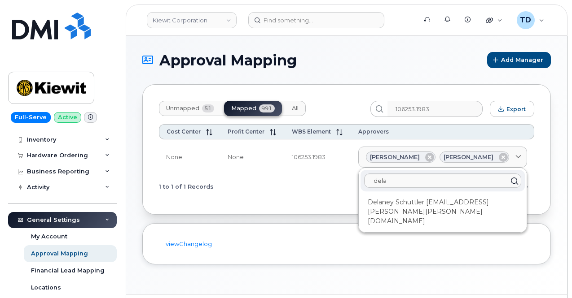
click at [453, 170] on div "dela" at bounding box center [442, 181] width 164 height 22
click at [446, 178] on input "dela" at bounding box center [442, 181] width 157 height 14
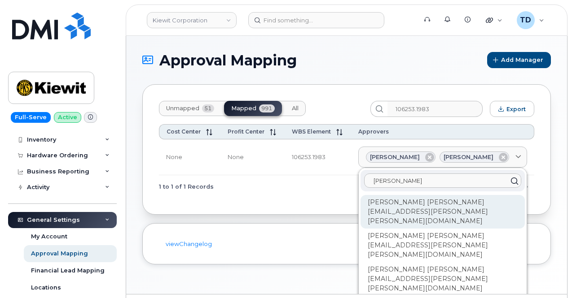
type input "kyle"
copy div "Kyle Exstrom KYLE.EXSTROM@KIEWIT.COM"
drag, startPoint x: 518, startPoint y: 202, endPoint x: 372, endPoint y: 199, distance: 146.3
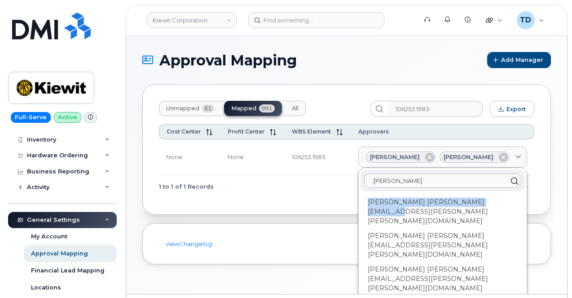
click at [352, 52] on div "Approval Mapping Add Manager" at bounding box center [346, 60] width 408 height 16
